Goal: Information Seeking & Learning: Check status

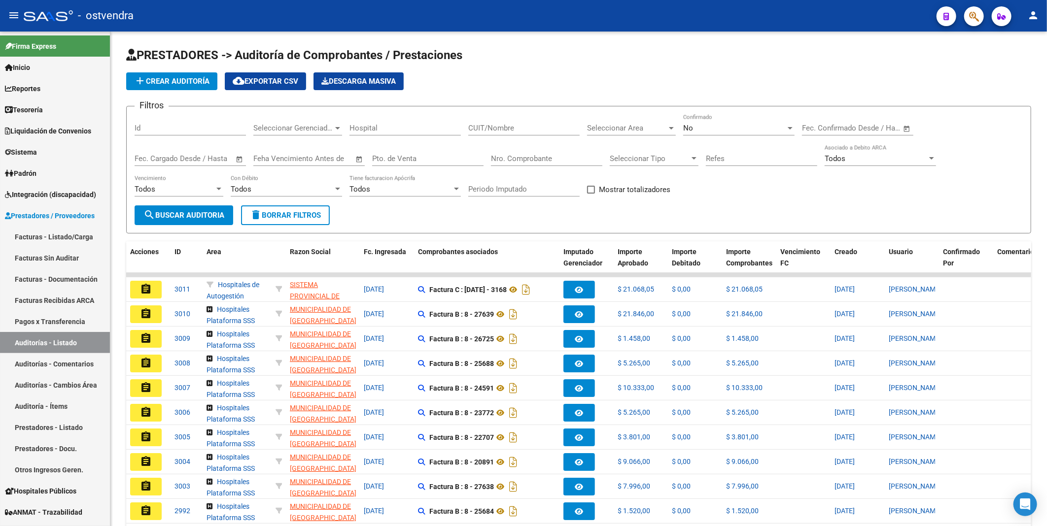
click at [760, 71] on app-list-header "PRESTADORES -> Auditoría de Comprobantes / Prestaciones add Crear Auditoría clo…" at bounding box center [578, 140] width 905 height 186
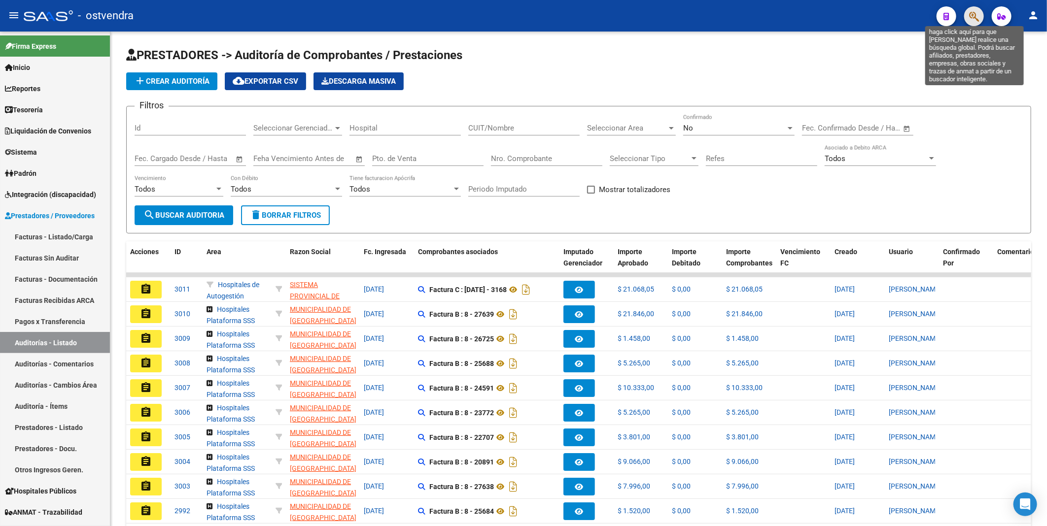
click at [971, 17] on icon "button" at bounding box center [974, 16] width 10 height 11
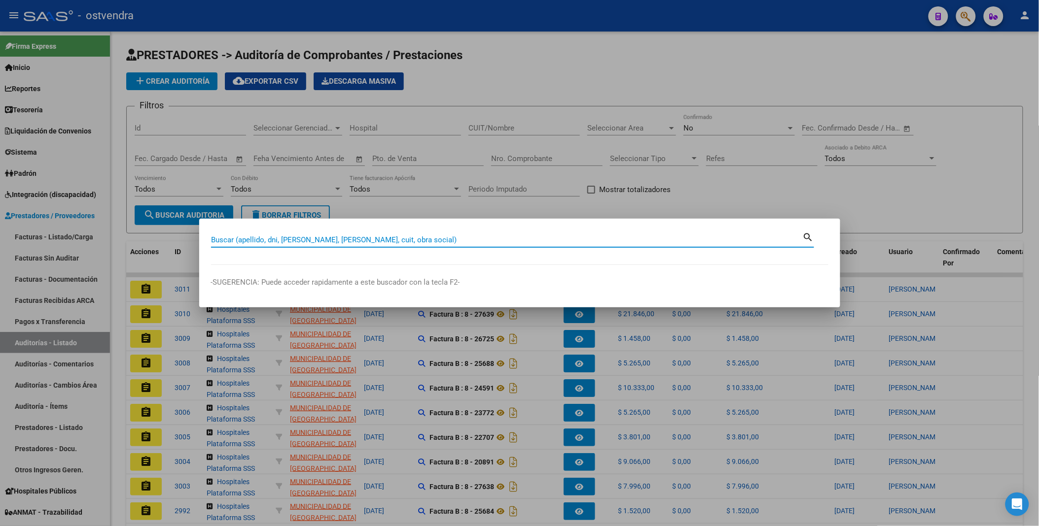
click at [587, 236] on input "Buscar (apellido, dni, [PERSON_NAME], [PERSON_NAME], cuit, obra social)" at bounding box center [506, 240] width 591 height 9
type input "55183708"
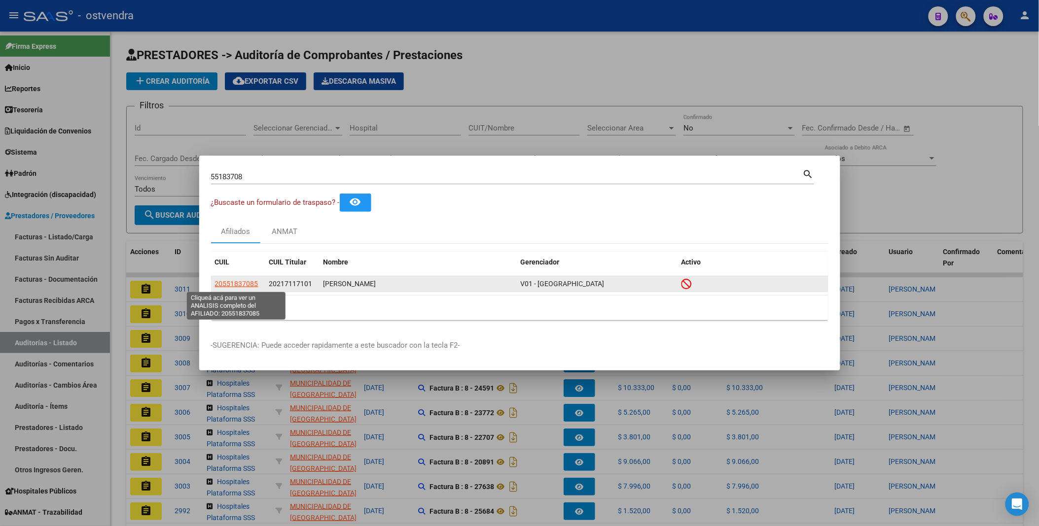
click at [239, 282] on span "20551837085" at bounding box center [236, 284] width 43 height 8
type textarea "20551837085"
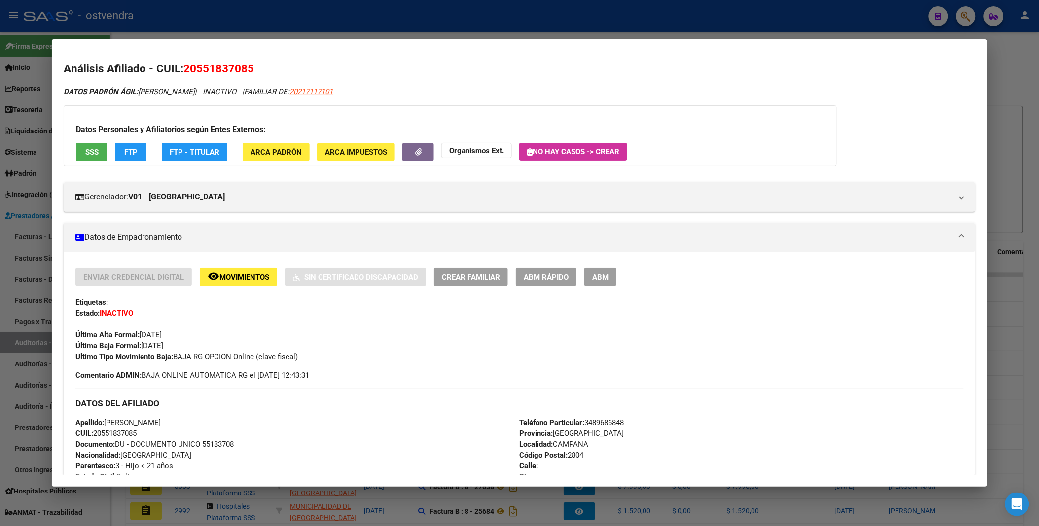
click at [1003, 60] on div at bounding box center [519, 263] width 1039 height 526
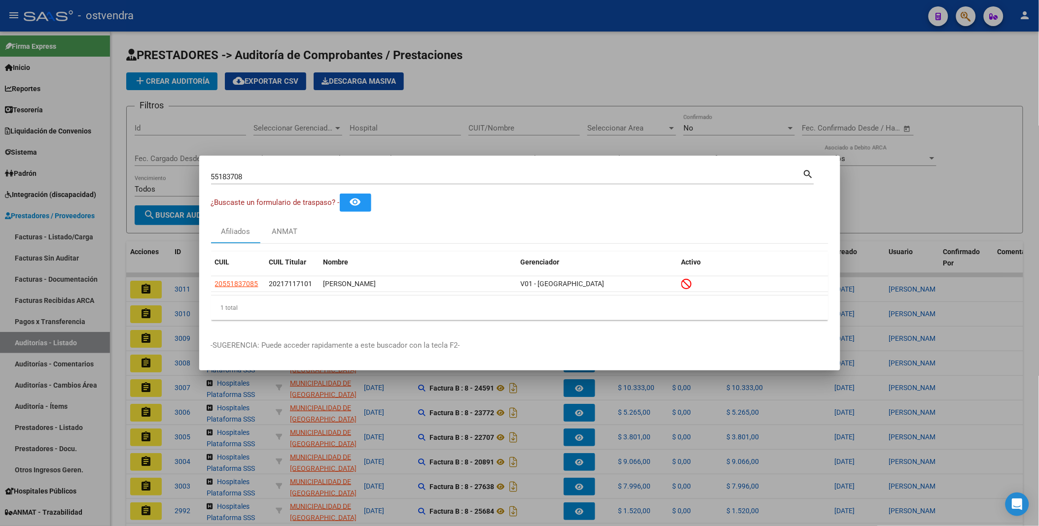
click at [619, 65] on div at bounding box center [519, 263] width 1039 height 526
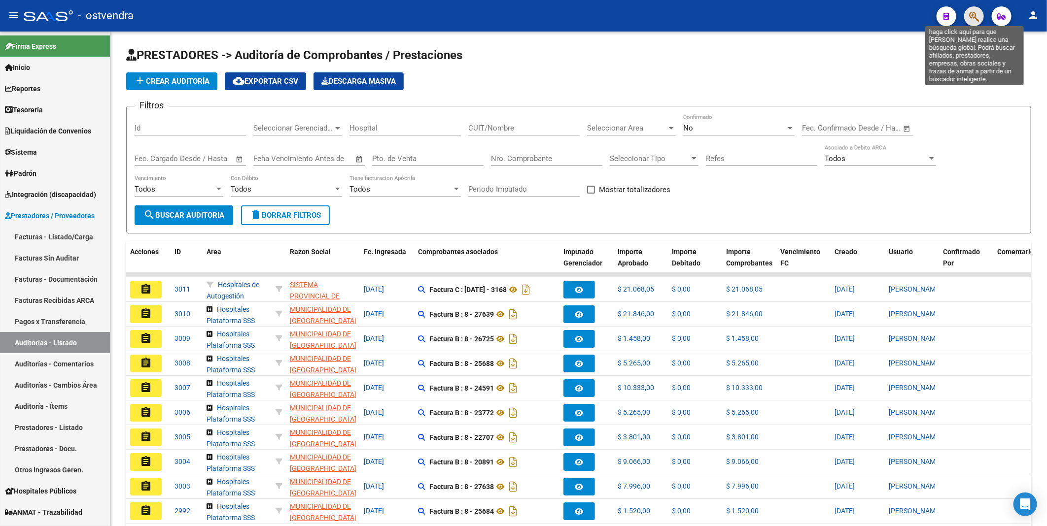
click at [971, 16] on icon "button" at bounding box center [974, 16] width 10 height 11
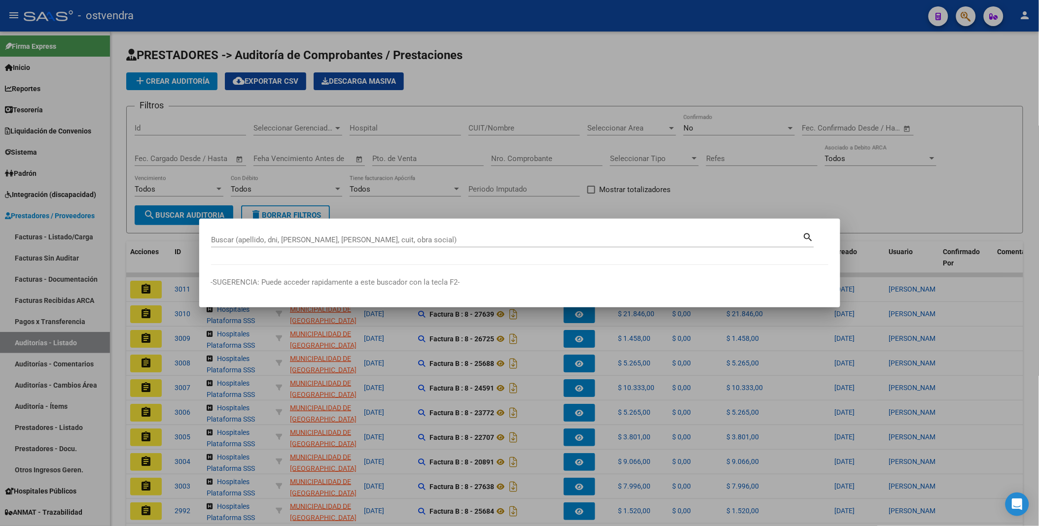
click at [590, 244] on div "Buscar (apellido, dni, [PERSON_NAME], [PERSON_NAME], cuit, obra social)" at bounding box center [506, 240] width 591 height 15
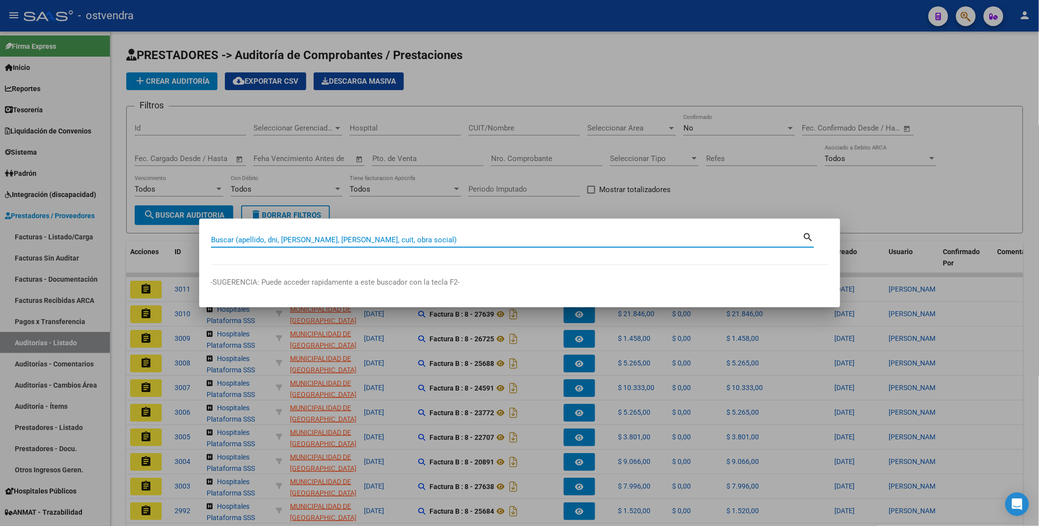
paste input "48.294.655"
type input "48294655"
